Goal: Task Accomplishment & Management: Manage account settings

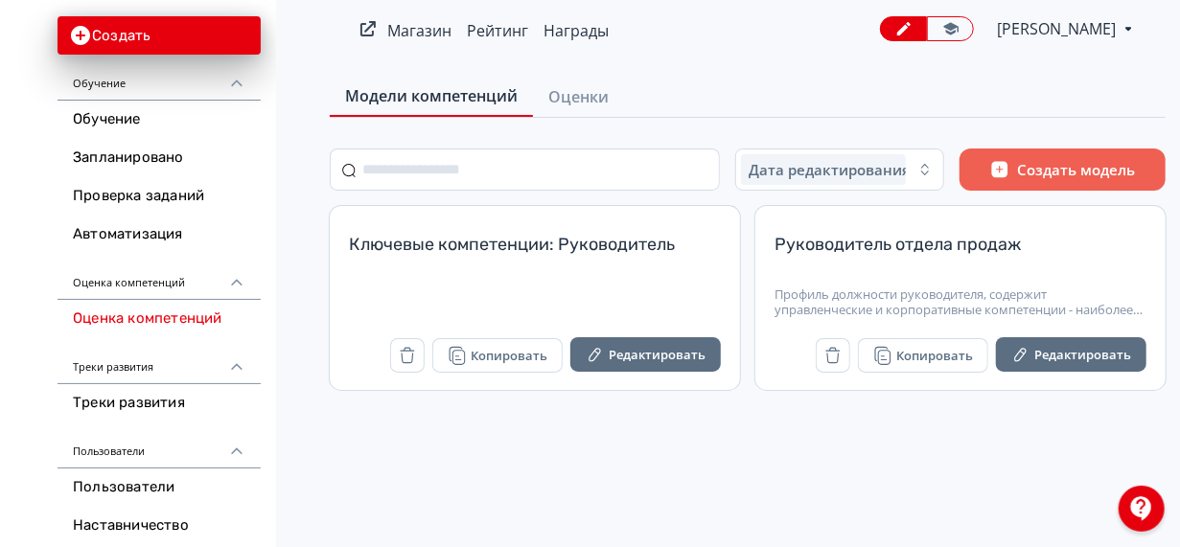
scroll to position [110, 0]
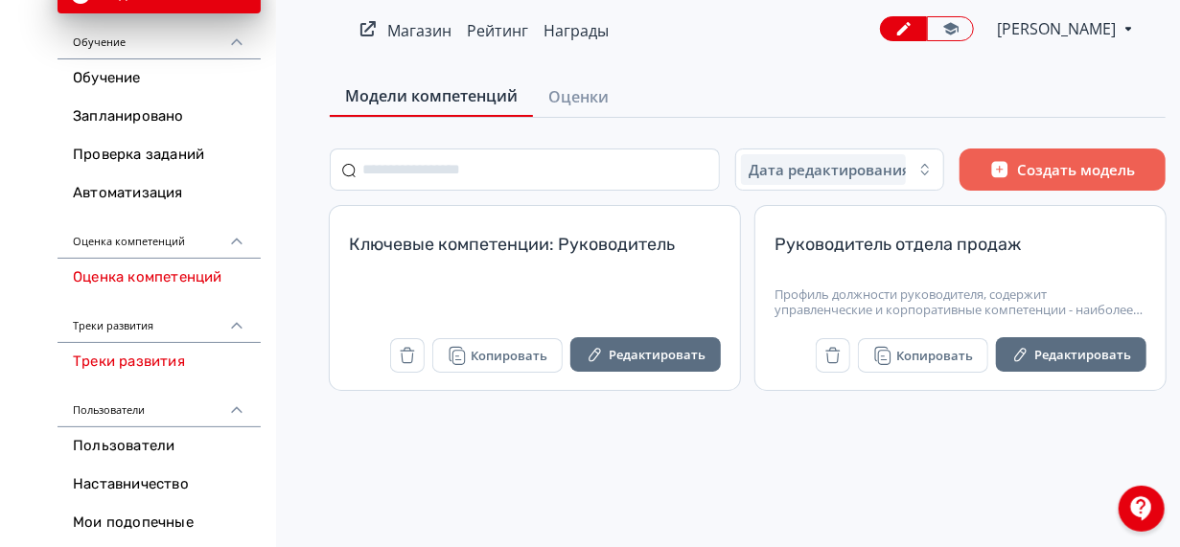
click at [163, 367] on link "Треки развития" at bounding box center [158, 362] width 203 height 38
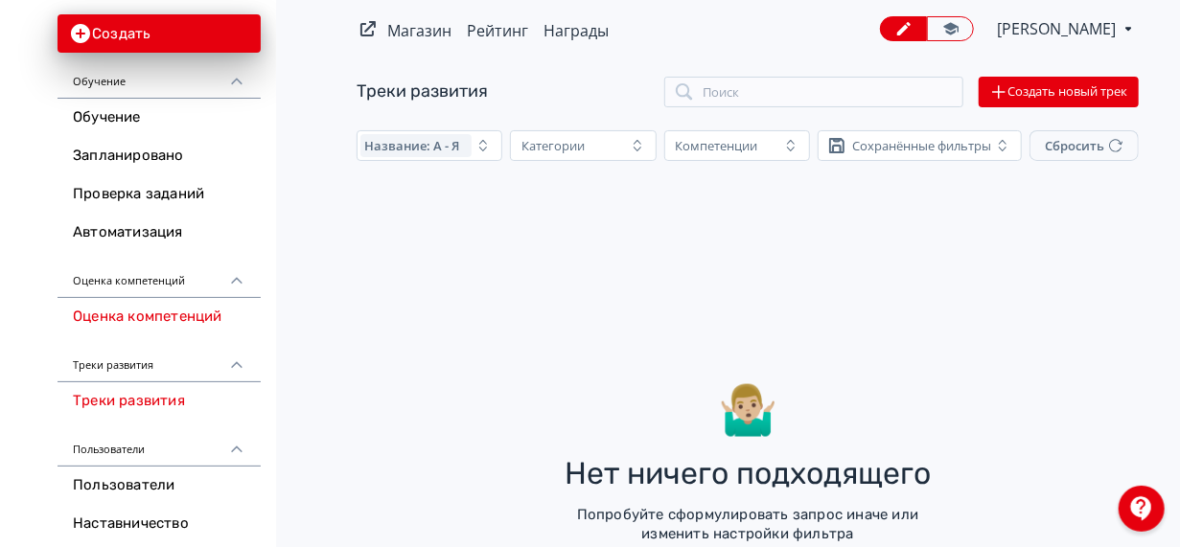
scroll to position [75, 0]
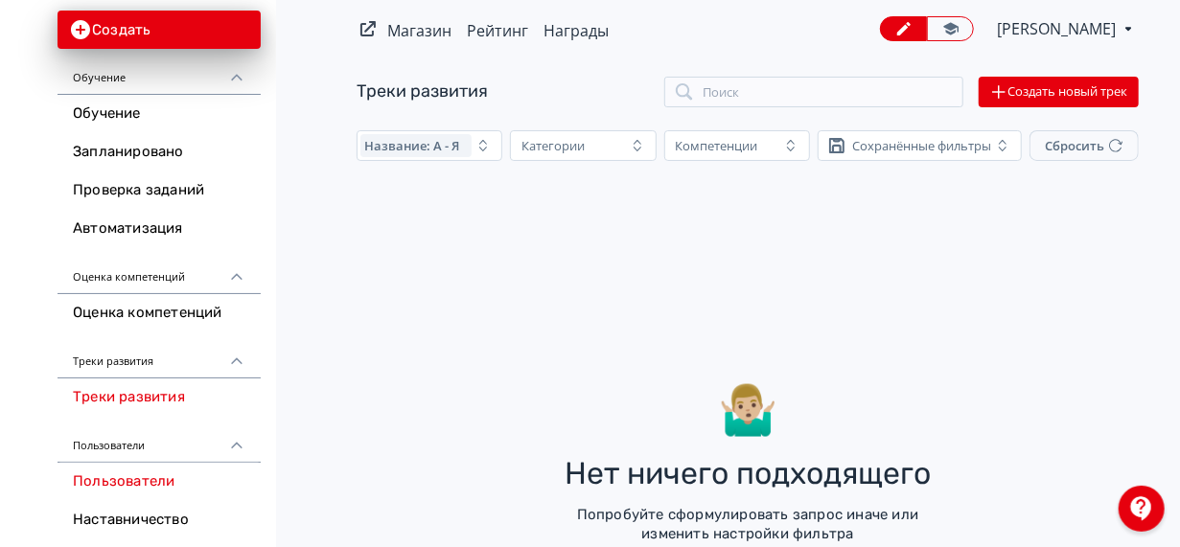
click at [150, 472] on link "Пользователи" at bounding box center [158, 482] width 203 height 38
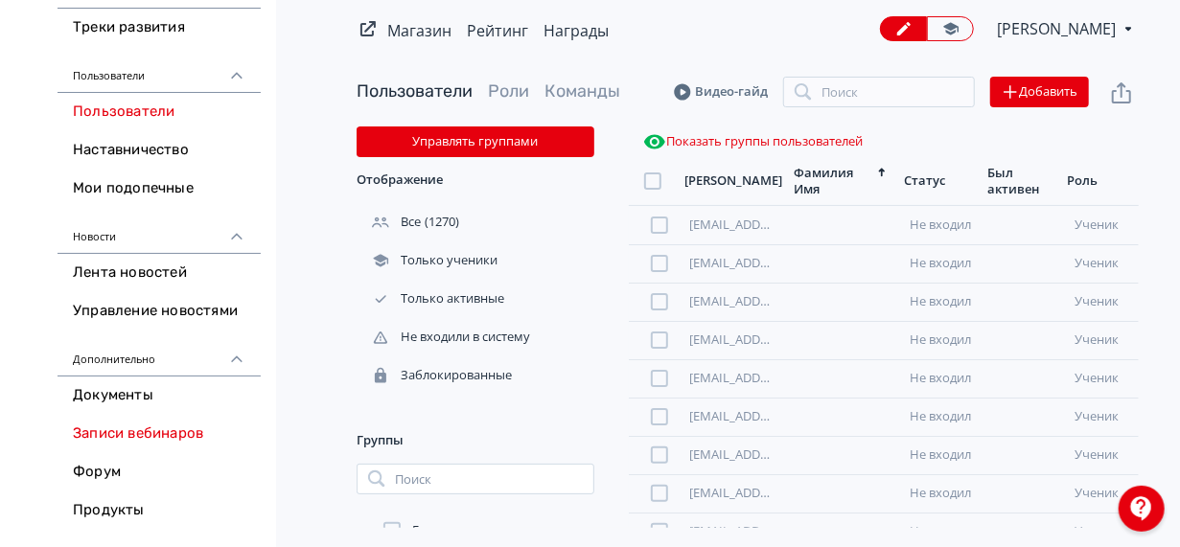
scroll to position [446, 0]
click at [141, 402] on link "Документы" at bounding box center [158, 395] width 203 height 38
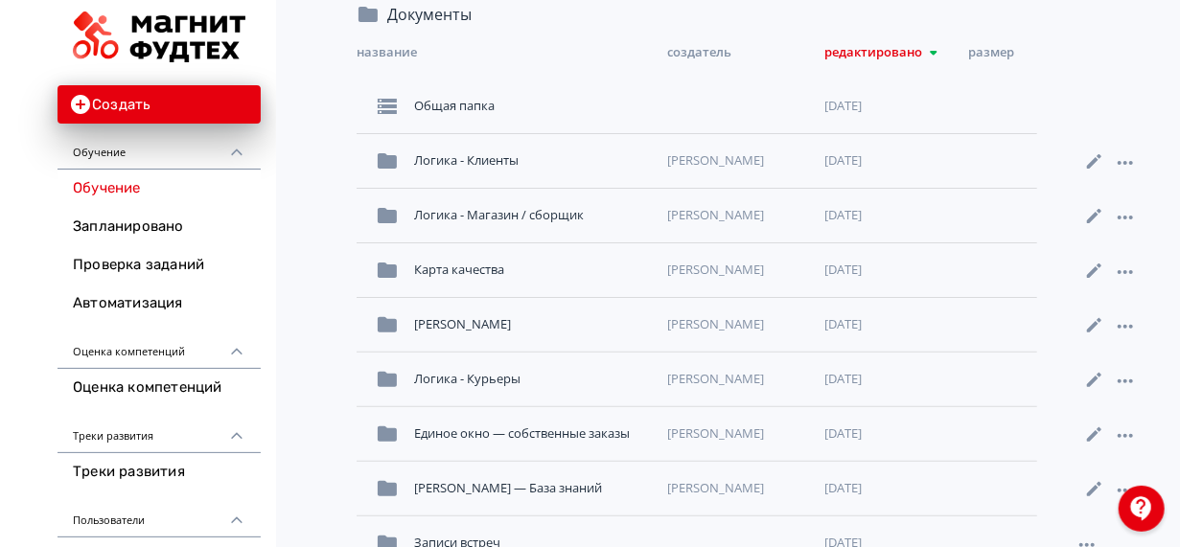
click at [126, 182] on link "Обучение" at bounding box center [158, 189] width 203 height 38
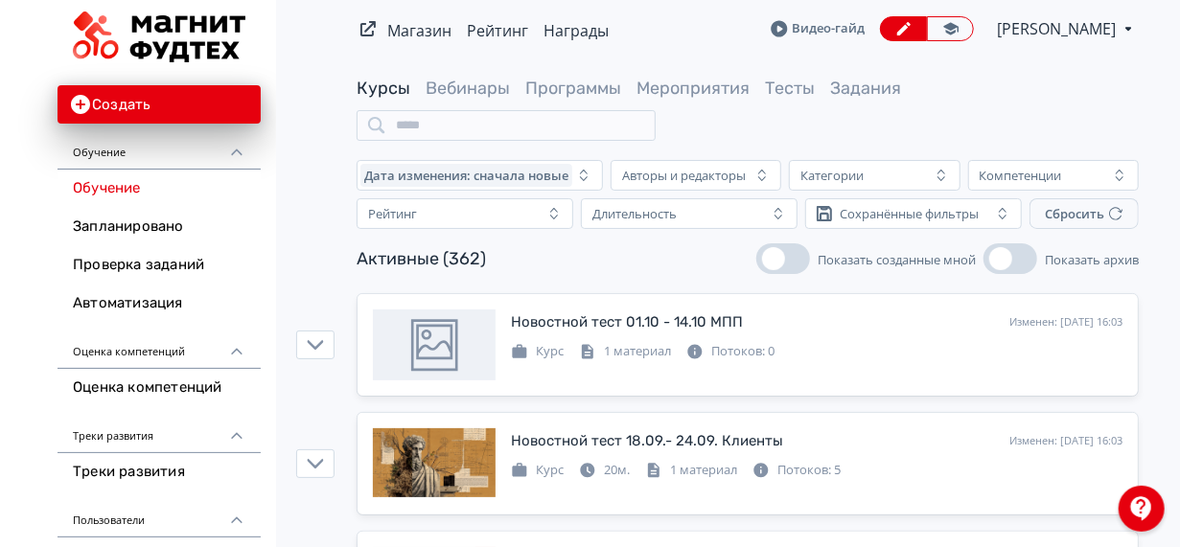
click at [1126, 20] on icon at bounding box center [1128, 28] width 20 height 23
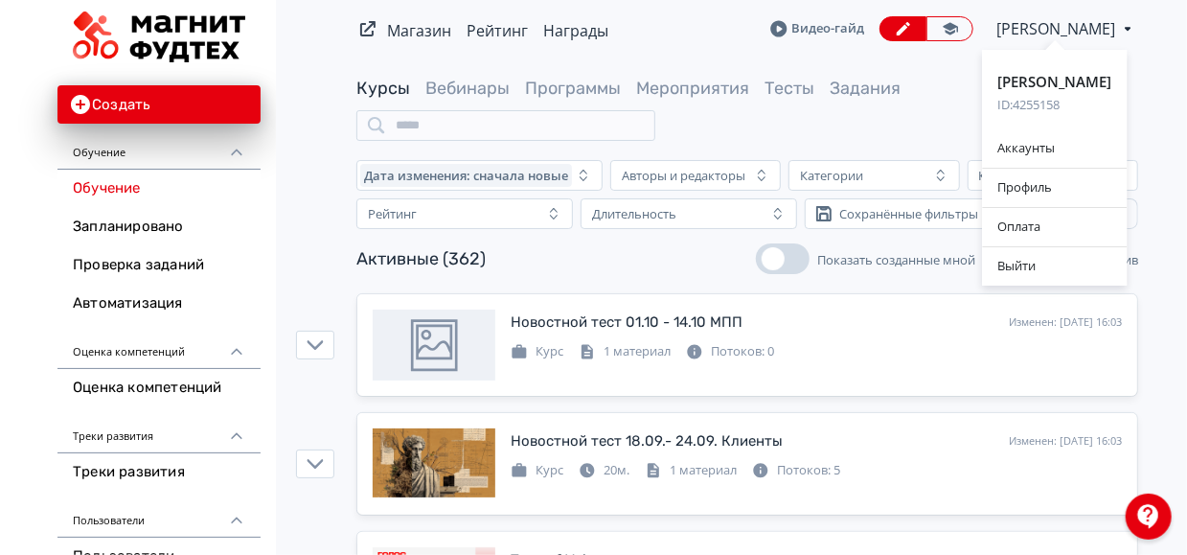
click at [913, 120] on div "[PERSON_NAME] ID: 4255158 Аккаунты Профиль Оплата Выйти" at bounding box center [593, 277] width 1187 height 555
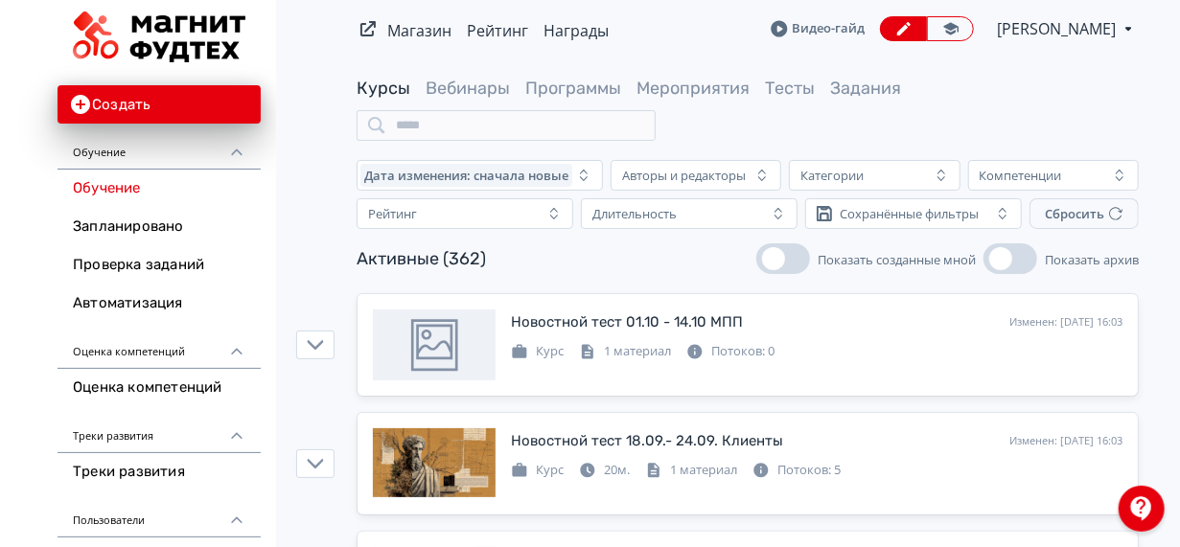
click at [1122, 505] on div at bounding box center [1141, 509] width 46 height 46
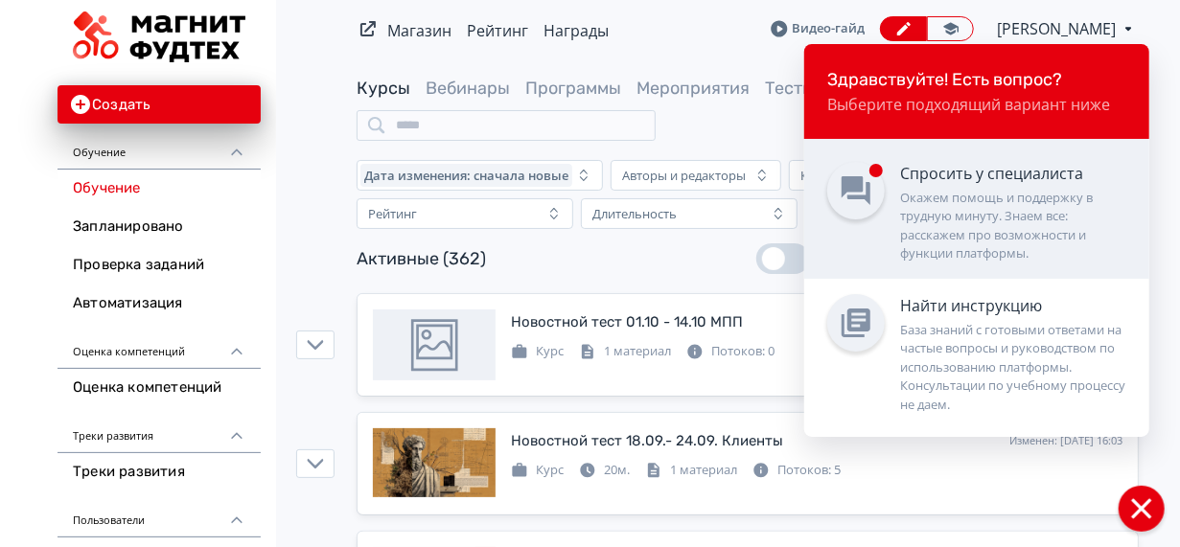
click at [972, 223] on div "Окажем помощь и поддержку в трудную минуту. Знаем все: расскажем про возможност…" at bounding box center [1013, 226] width 226 height 75
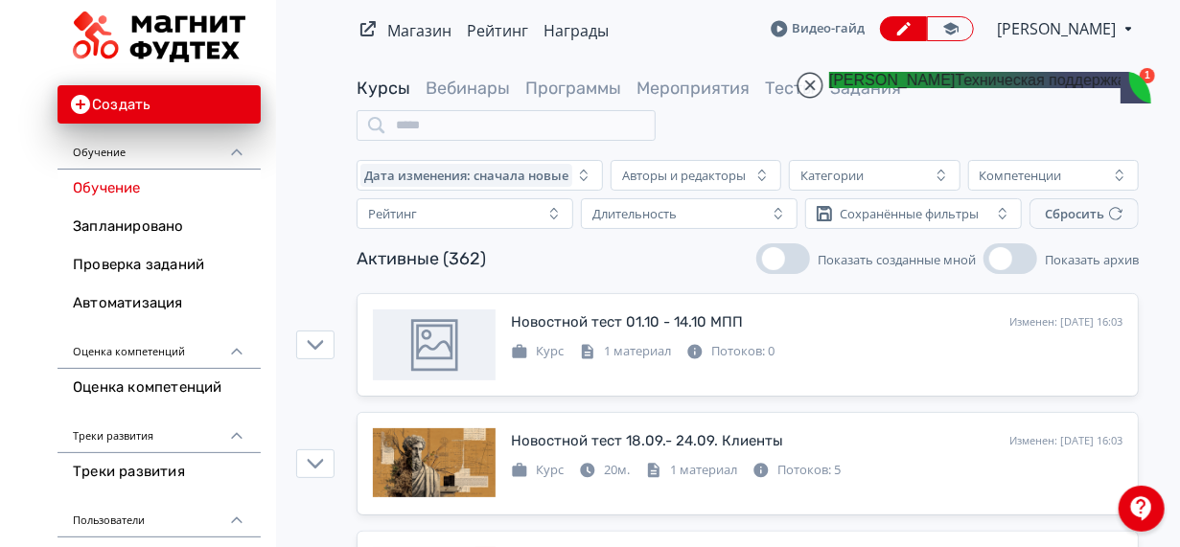
scroll to position [24082, 0]
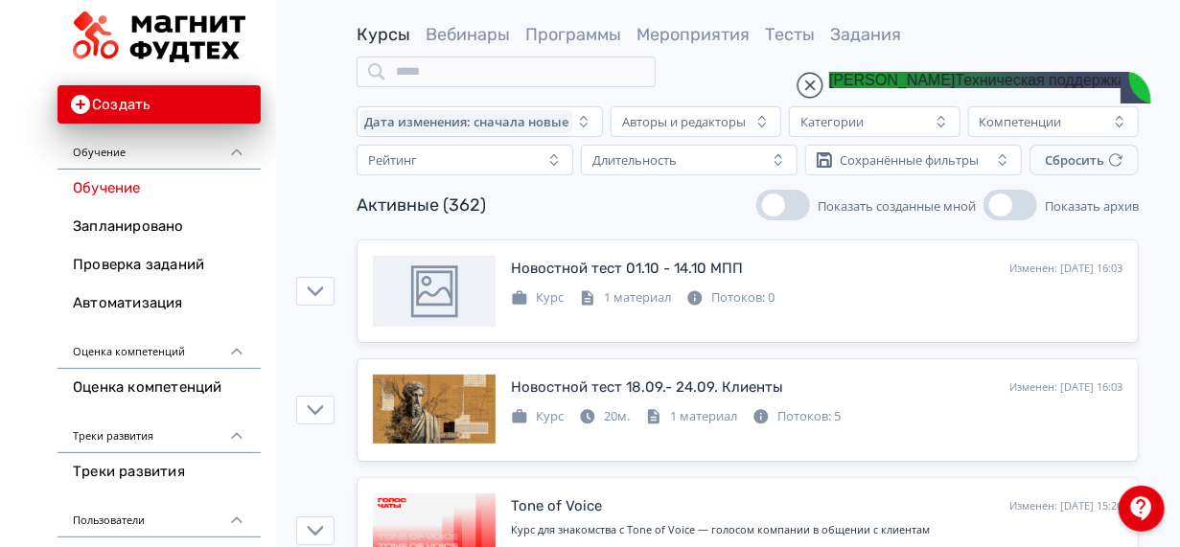
scroll to position [70, 0]
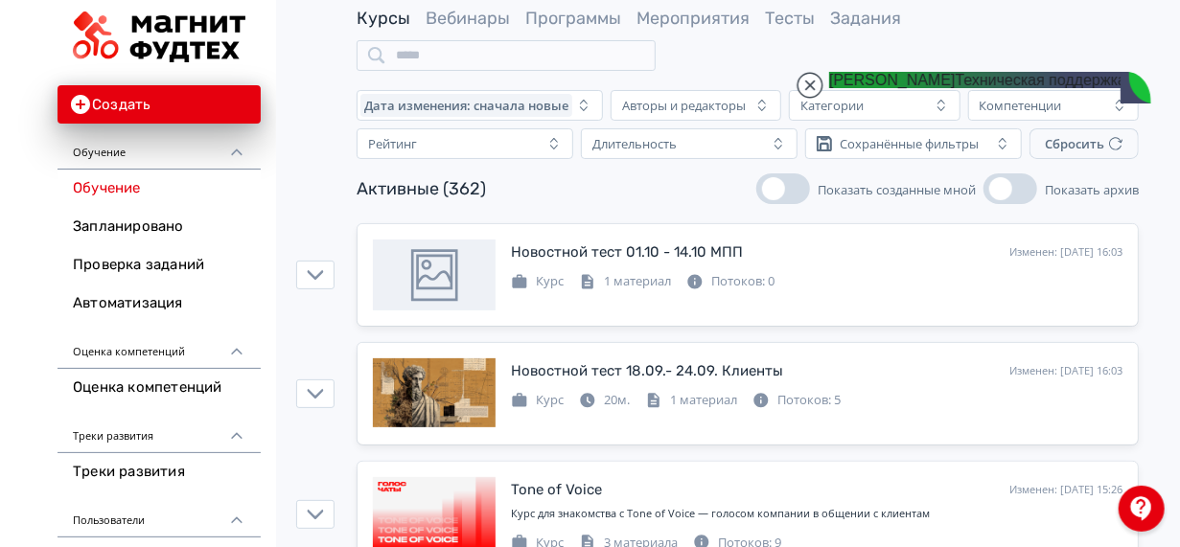
drag, startPoint x: 964, startPoint y: 475, endPoint x: 978, endPoint y: 484, distance: 16.8
type textarea "**********"
click at [819, 74] on jdiv at bounding box center [809, 85] width 27 height 27
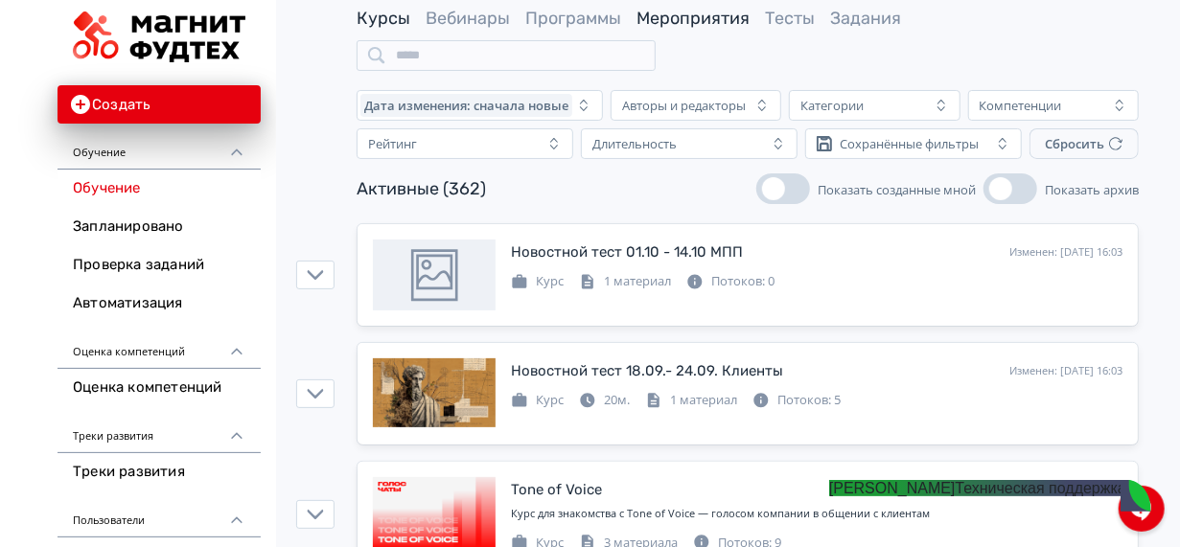
click at [689, 17] on link "Мероприятия" at bounding box center [692, 18] width 113 height 21
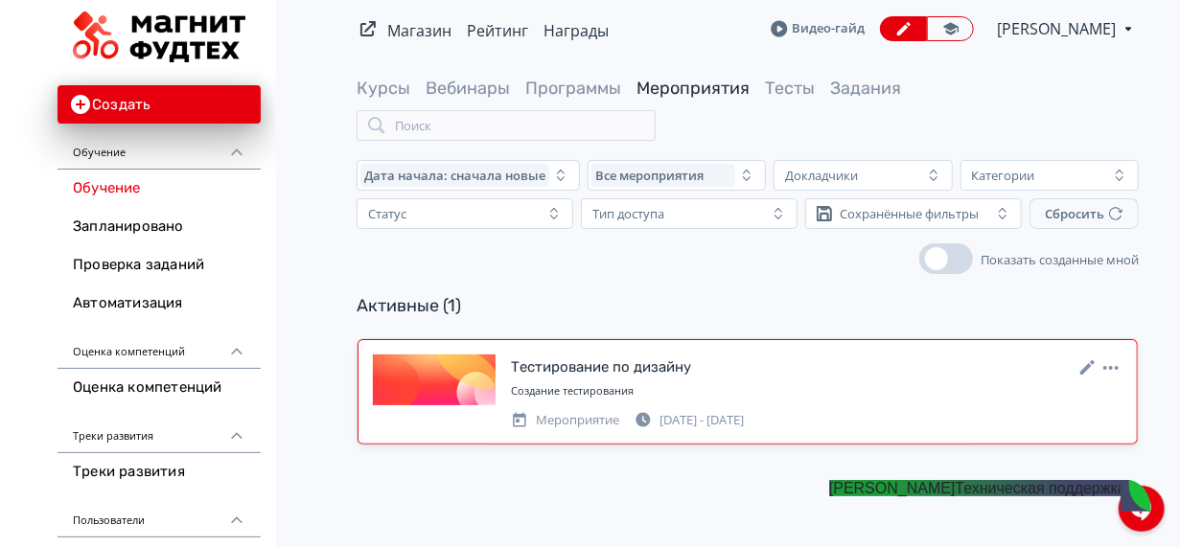
click at [860, 379] on div "Тестирование по дизайну Создание тестирования Мероприятие [DATE] - [DATE]" at bounding box center [816, 392] width 611 height 75
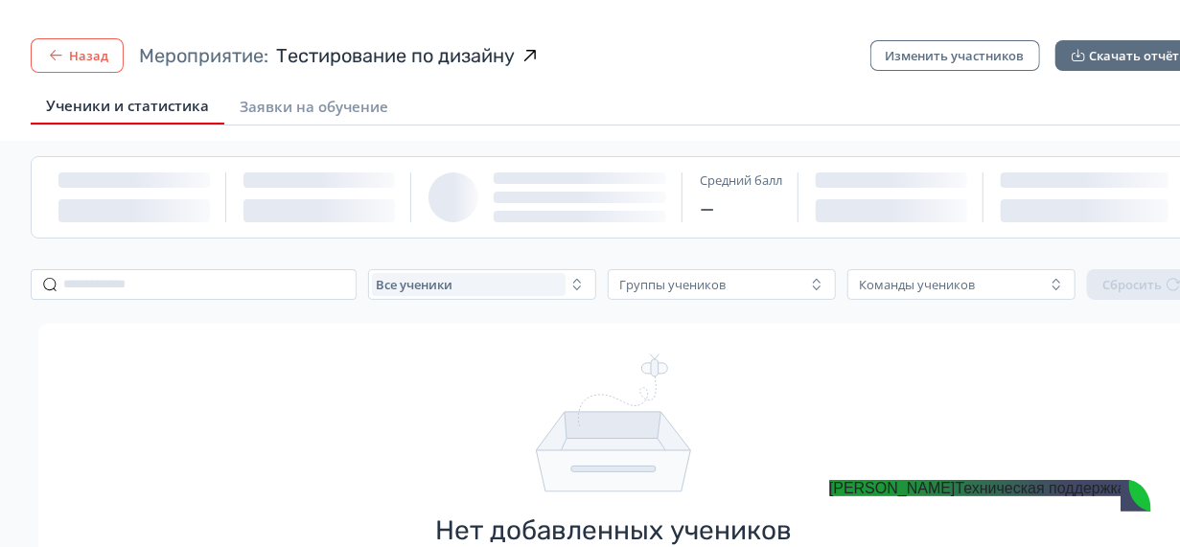
click at [39, 50] on button "Назад" at bounding box center [77, 55] width 93 height 34
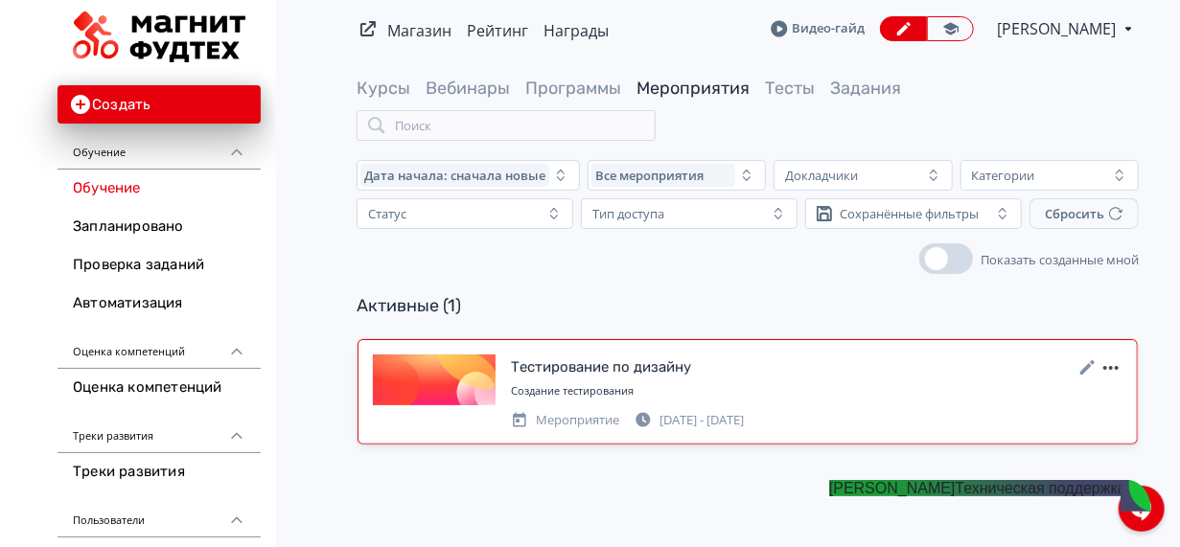
click at [1114, 373] on icon at bounding box center [1110, 367] width 23 height 23
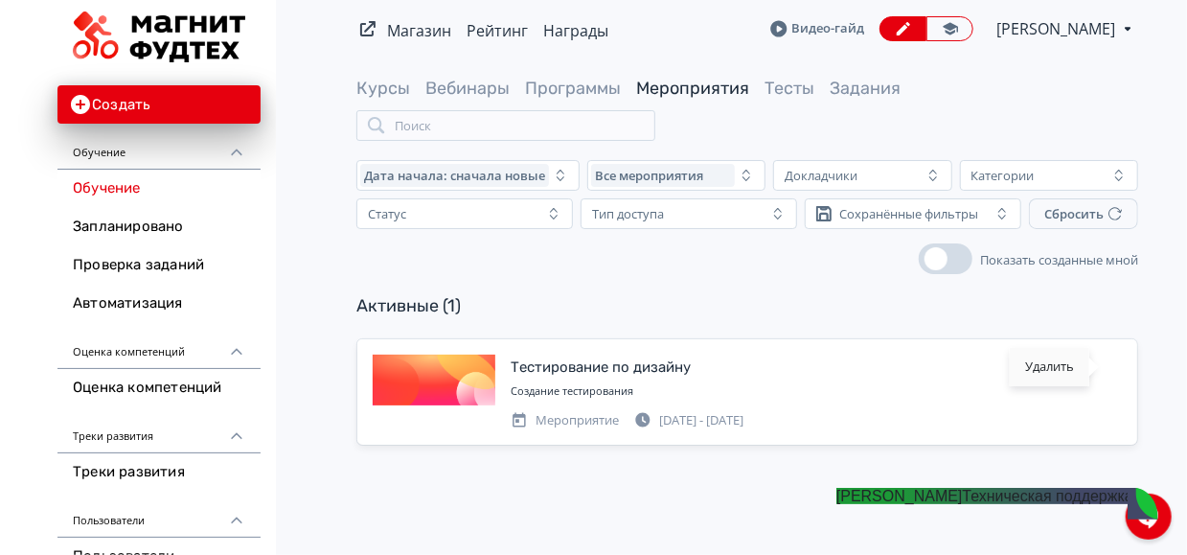
click at [1059, 374] on div "Удалить" at bounding box center [1050, 367] width 80 height 38
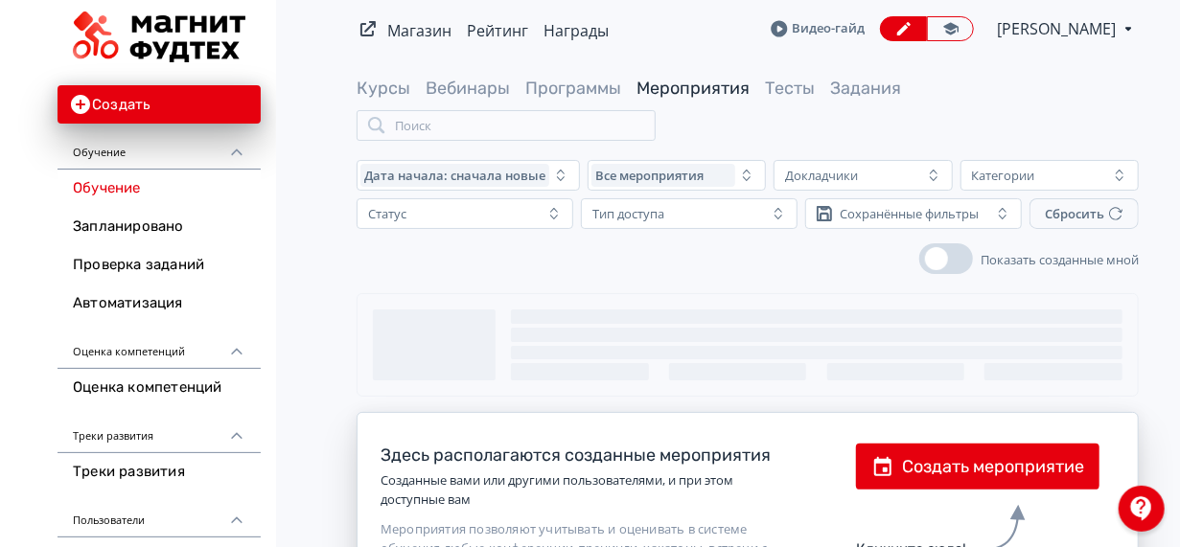
click at [698, 52] on div "Магазин Рейтинг Награды Видео-гайд [PERSON_NAME] PRO Повысьте эффективность пла…" at bounding box center [747, 28] width 782 height 57
click at [1011, 35] on span "[PERSON_NAME]" at bounding box center [1058, 28] width 122 height 23
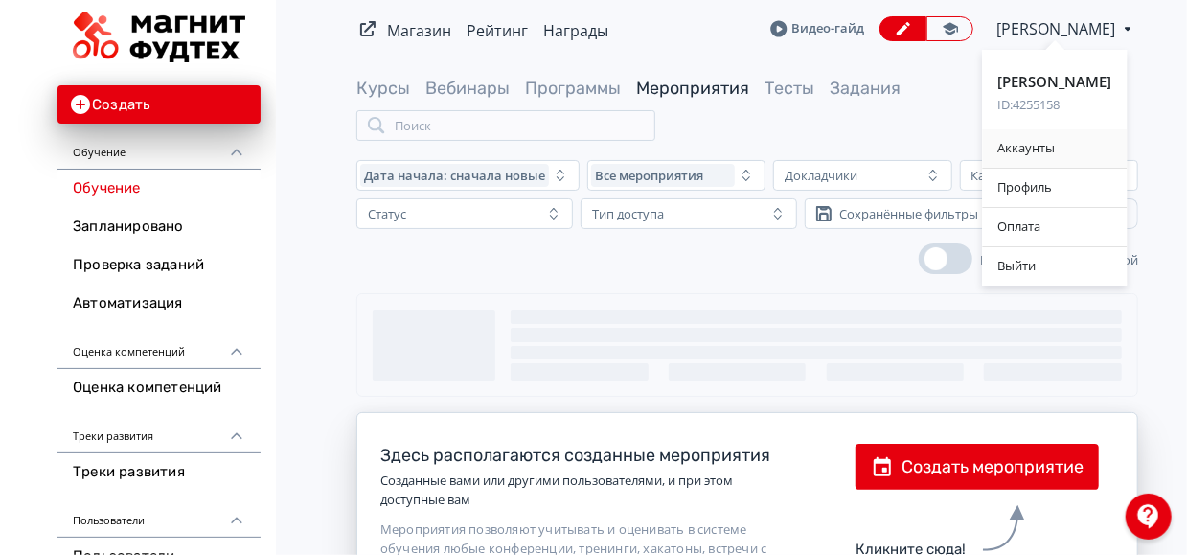
click at [1008, 161] on div "Аккаунты" at bounding box center [1055, 148] width 145 height 38
